Goal: Find specific page/section: Find specific page/section

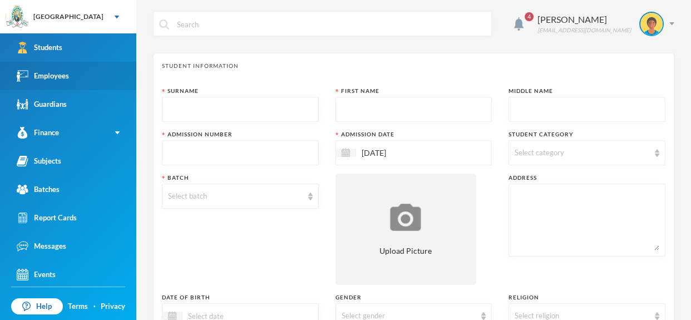
click at [102, 78] on link "Employees" at bounding box center [68, 76] width 136 height 28
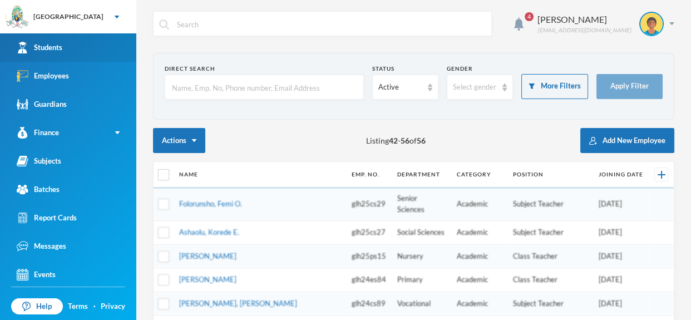
click at [96, 53] on link "Students" at bounding box center [68, 47] width 136 height 28
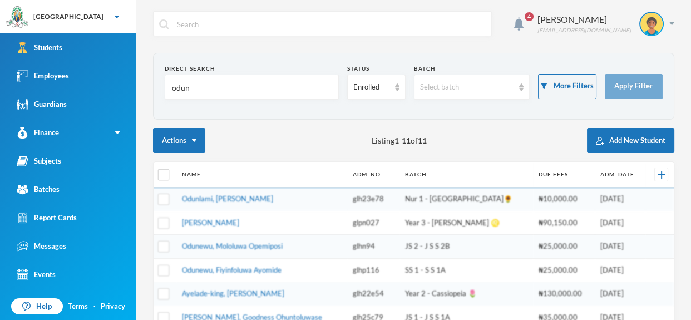
click at [230, 87] on input "odun" at bounding box center [252, 87] width 162 height 25
type input "o"
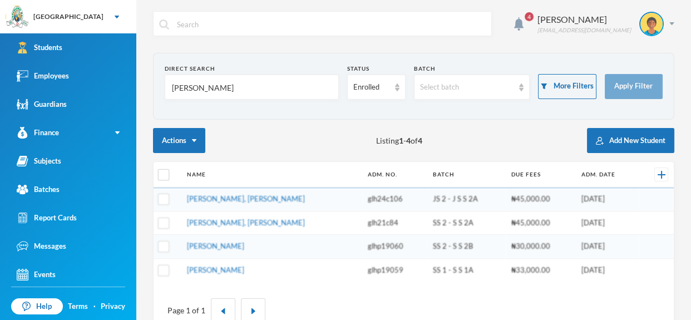
type input "mudashiru"
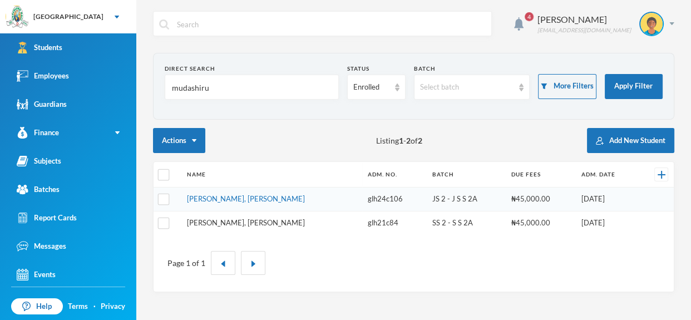
click at [258, 224] on link "[PERSON_NAME], [PERSON_NAME]" at bounding box center [246, 222] width 118 height 9
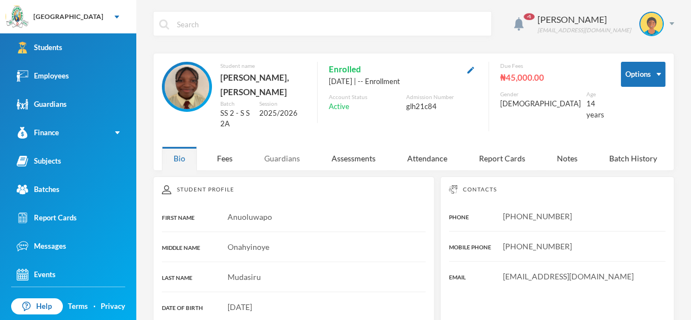
click at [285, 156] on div "Guardians" at bounding box center [282, 158] width 59 height 24
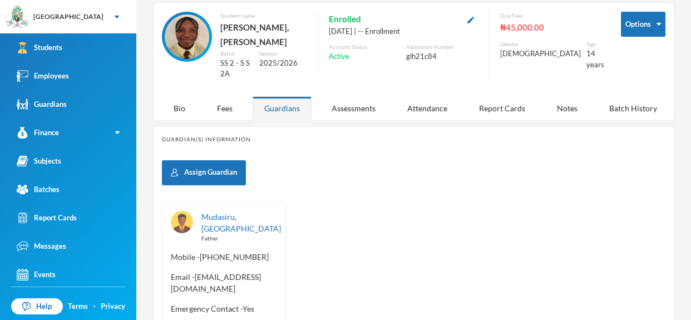
scroll to position [122, 0]
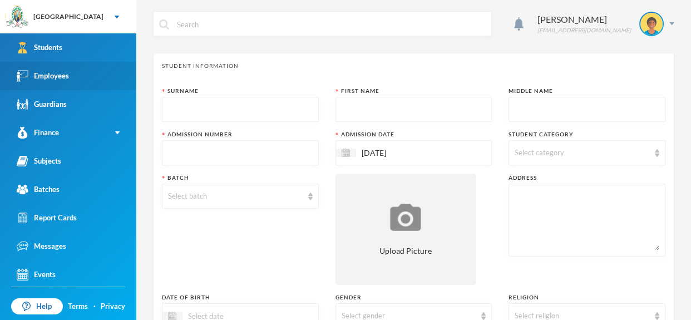
click at [110, 76] on link "Employees" at bounding box center [68, 76] width 136 height 28
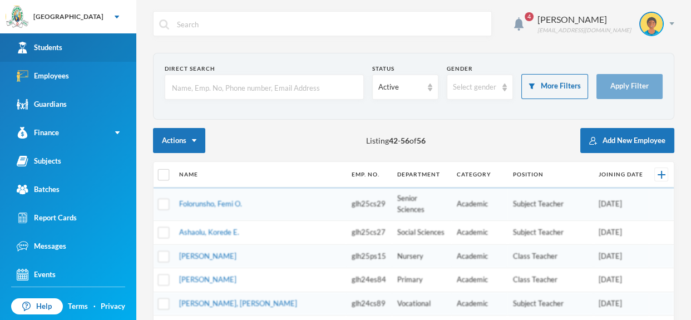
click at [110, 39] on link "Students" at bounding box center [68, 47] width 136 height 28
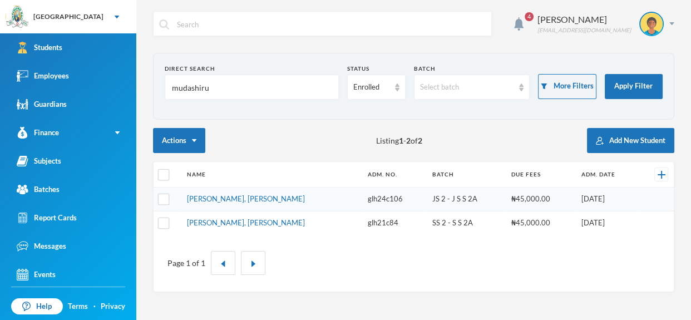
click at [241, 86] on input "mudashiru" at bounding box center [252, 87] width 162 height 25
type input "m"
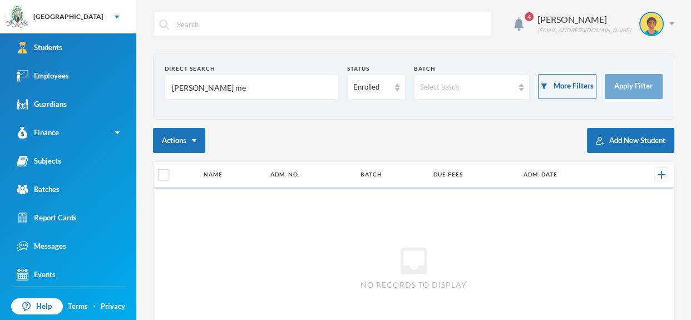
click at [227, 85] on input "daniel me" at bounding box center [252, 87] width 162 height 25
click at [219, 88] on input "daniel me" at bounding box center [252, 87] width 162 height 25
click at [208, 88] on input "daniel me" at bounding box center [252, 87] width 162 height 25
type input "daniel"
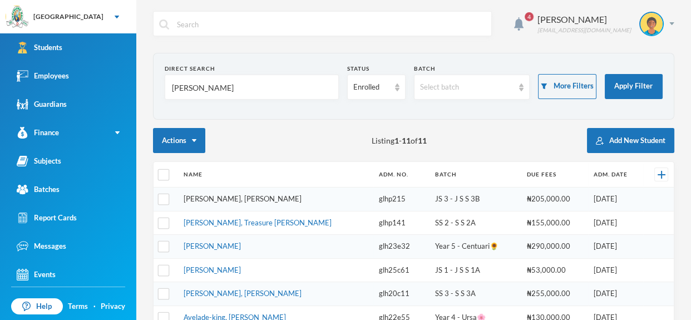
click at [255, 195] on link "[PERSON_NAME], [PERSON_NAME]" at bounding box center [243, 198] width 118 height 9
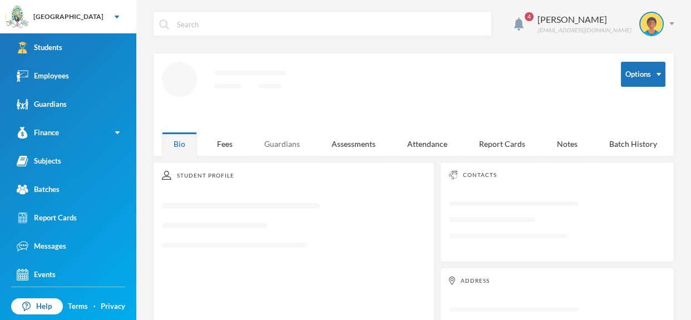
click at [285, 142] on div "Guardians" at bounding box center [282, 144] width 59 height 24
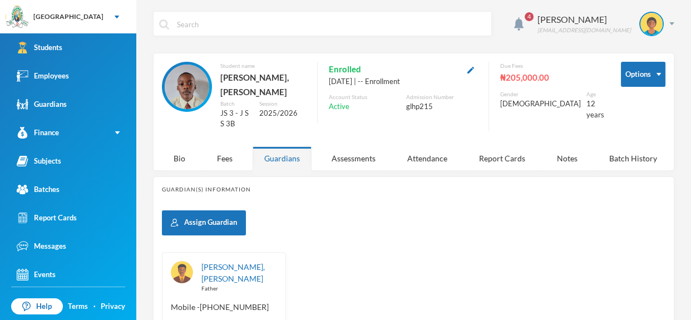
click at [352, 43] on div "4 Omisakin Oluwaseun oluwaseun.omisakin@greenlandhall.org" at bounding box center [413, 32] width 521 height 42
